Goal: Transaction & Acquisition: Download file/media

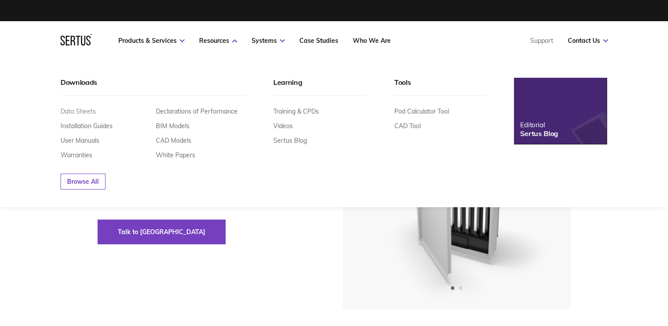
click at [80, 112] on link "Data Sheets" at bounding box center [78, 111] width 35 height 8
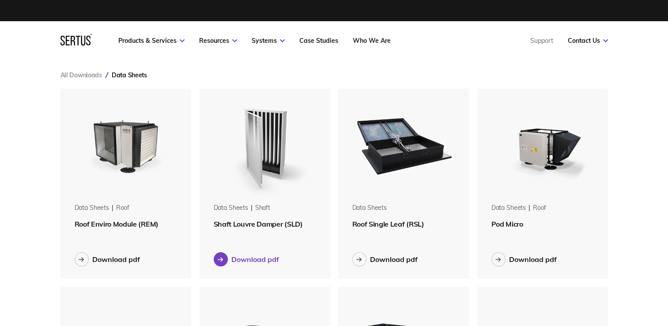
click at [254, 259] on div "Download pdf" at bounding box center [255, 259] width 48 height 9
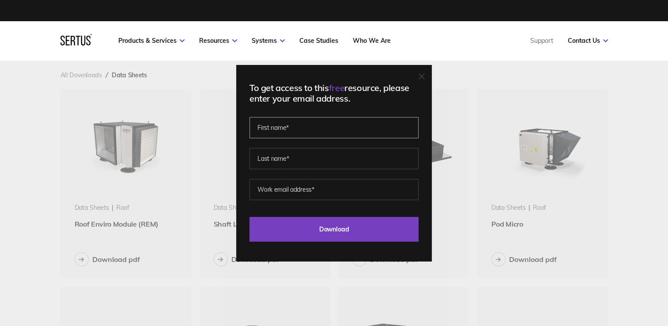
click at [280, 134] on input "text" at bounding box center [334, 127] width 169 height 21
type input "[PERSON_NAME]"
type input "[EMAIL_ADDRESS][DOMAIN_NAME]"
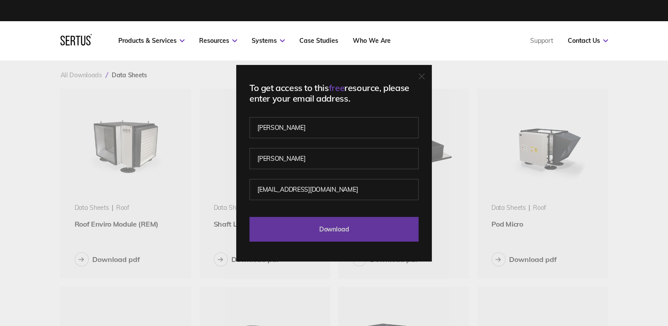
click at [340, 226] on input "Download" at bounding box center [334, 229] width 169 height 25
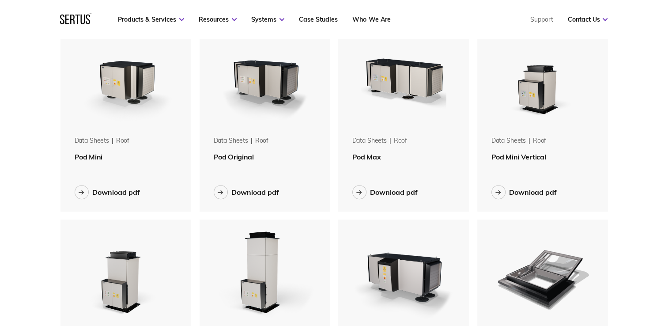
scroll to position [88, 0]
